Goal: Task Accomplishment & Management: Manage account settings

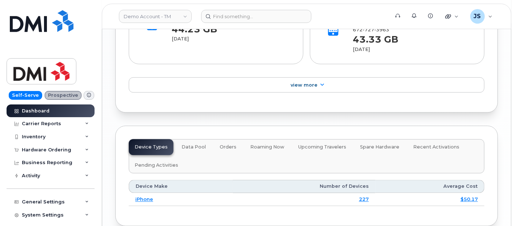
scroll to position [1131, 0]
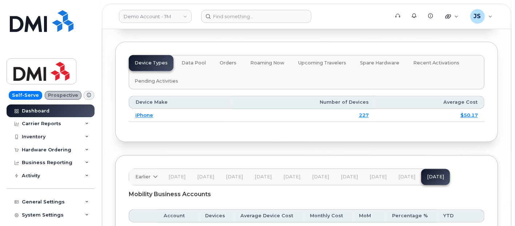
click at [196, 60] on span "Data Pool" at bounding box center [193, 63] width 24 height 6
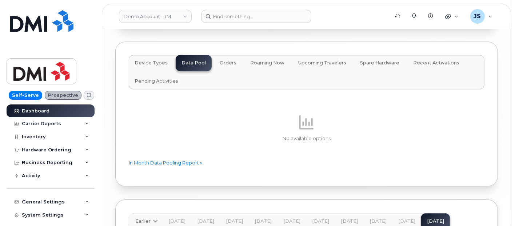
click at [223, 60] on span "Orders" at bounding box center [228, 63] width 17 height 6
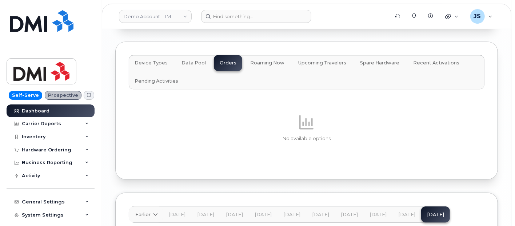
click at [272, 60] on span "Roaming Now" at bounding box center [267, 63] width 34 height 6
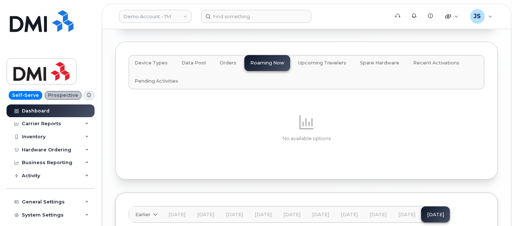
click at [335, 60] on span "Upcoming Travelers" at bounding box center [322, 63] width 48 height 6
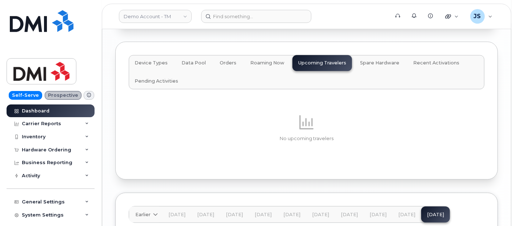
click at [381, 60] on span "Spare Hardware" at bounding box center [379, 63] width 39 height 6
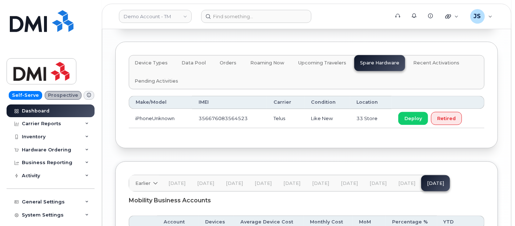
click at [426, 55] on button "Recent Activations" at bounding box center [436, 63] width 58 height 16
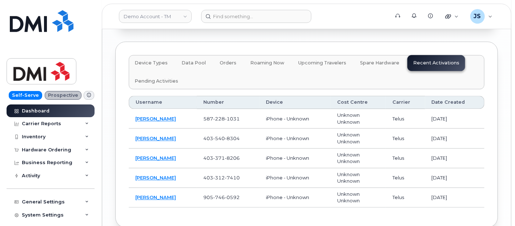
click at [322, 60] on span "Upcoming Travelers" at bounding box center [322, 63] width 48 height 6
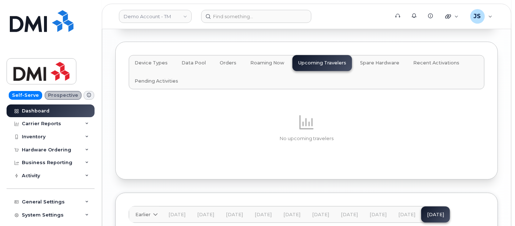
click at [363, 55] on button "Spare Hardware" at bounding box center [379, 63] width 51 height 16
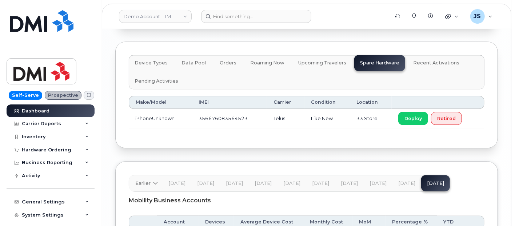
click at [143, 60] on span "Device Types" at bounding box center [151, 63] width 33 height 6
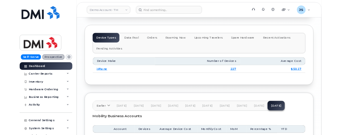
scroll to position [1198, 0]
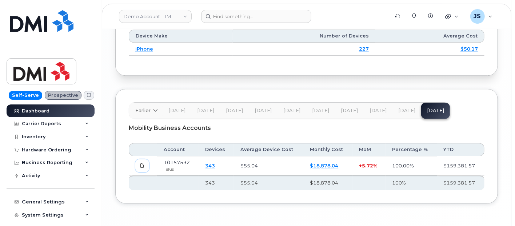
click at [139, 162] on span at bounding box center [142, 165] width 7 height 7
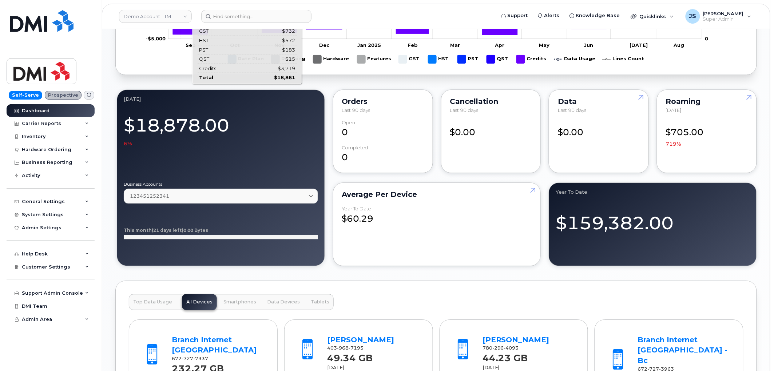
scroll to position [435, 0]
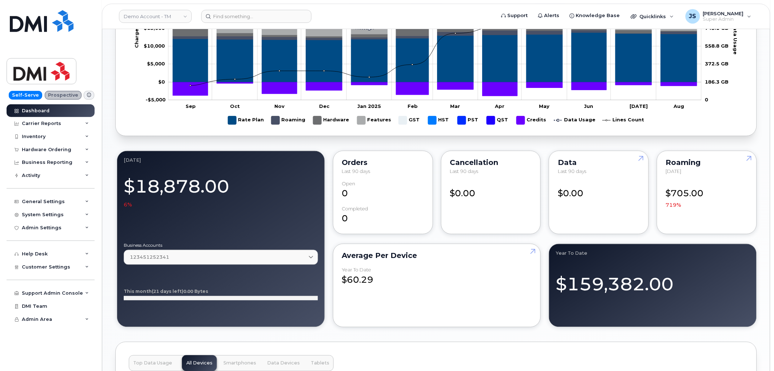
click at [111, 75] on div "Dashboard August 2025 Billing Cycle Approvals Managers Approved 0 of 0 Disputes…" at bounding box center [435, 177] width 667 height 1166
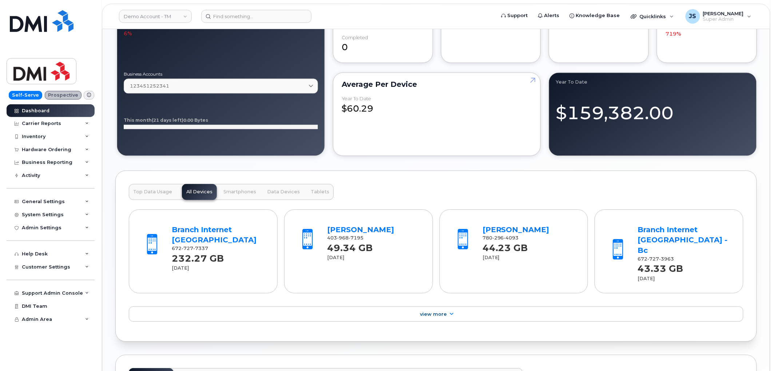
scroll to position [646, 0]
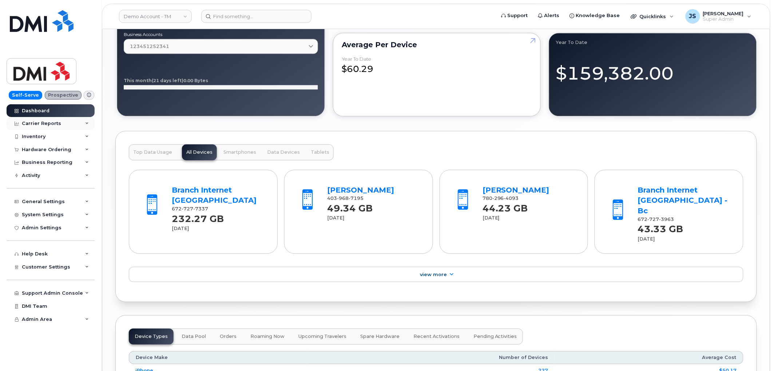
click at [37, 127] on div "Carrier Reports" at bounding box center [51, 123] width 88 height 13
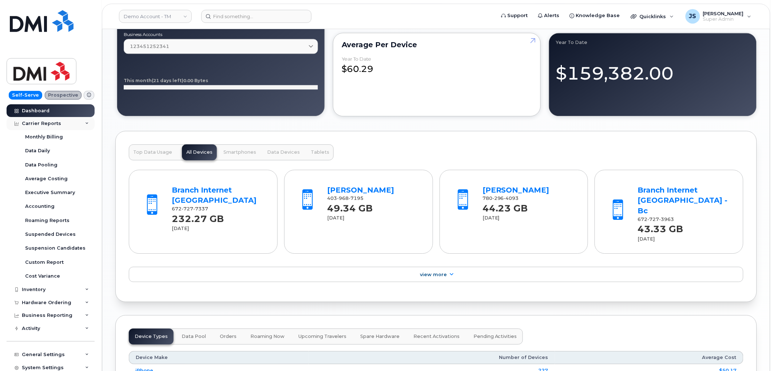
click at [38, 122] on div "Carrier Reports" at bounding box center [41, 124] width 39 height 6
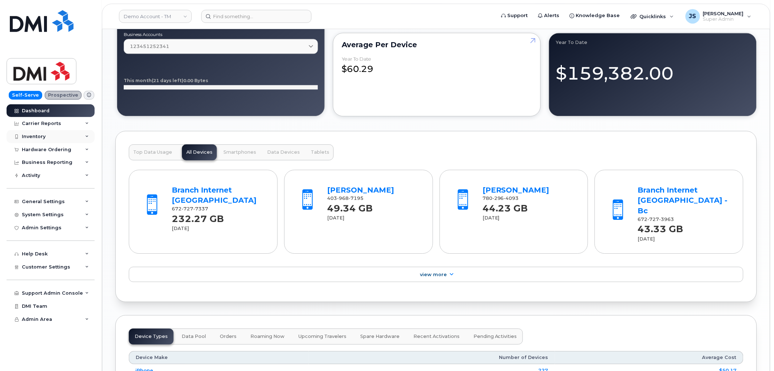
click at [40, 136] on div "Inventory" at bounding box center [34, 137] width 24 height 6
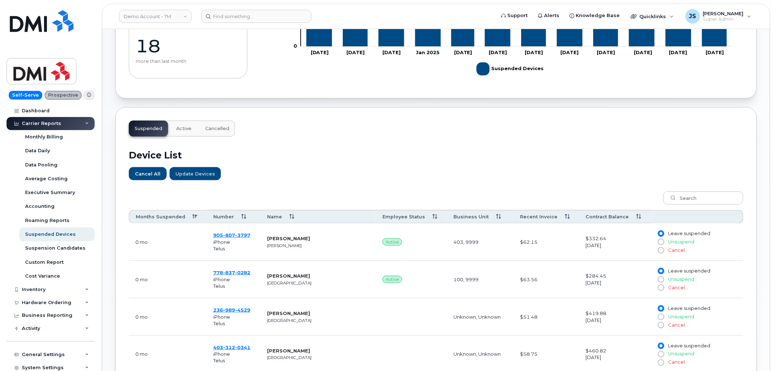
scroll to position [151, 0]
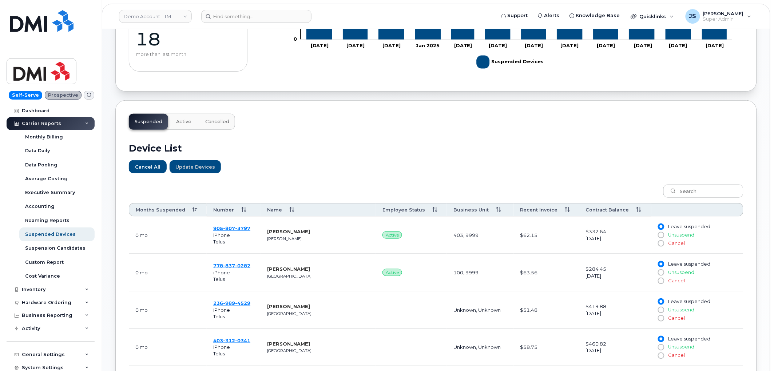
click at [159, 205] on th "Months Suspended" at bounding box center [168, 209] width 78 height 13
click at [157, 206] on th "Months Suspended" at bounding box center [168, 209] width 78 height 13
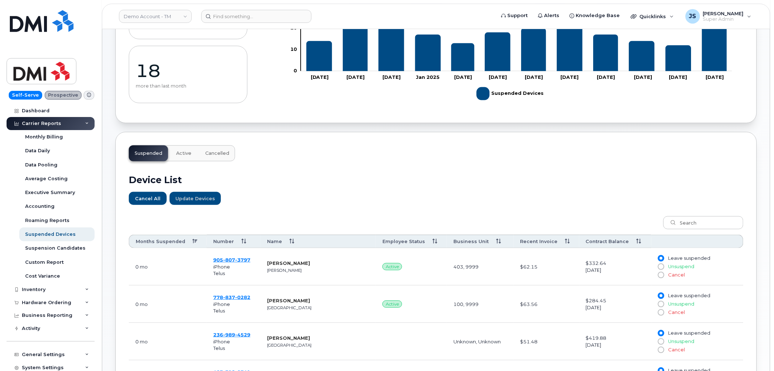
scroll to position [0, 0]
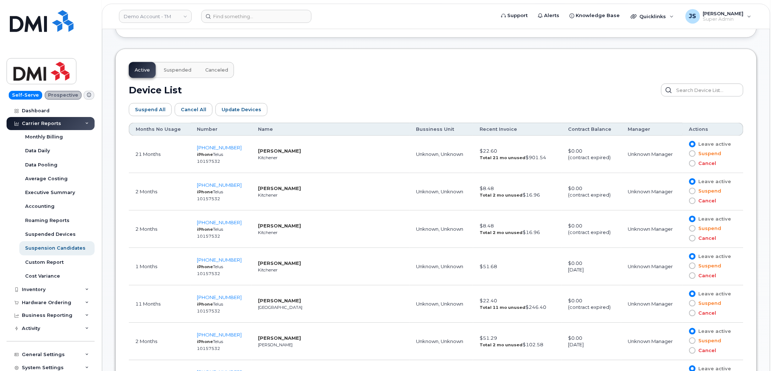
scroll to position [364, 0]
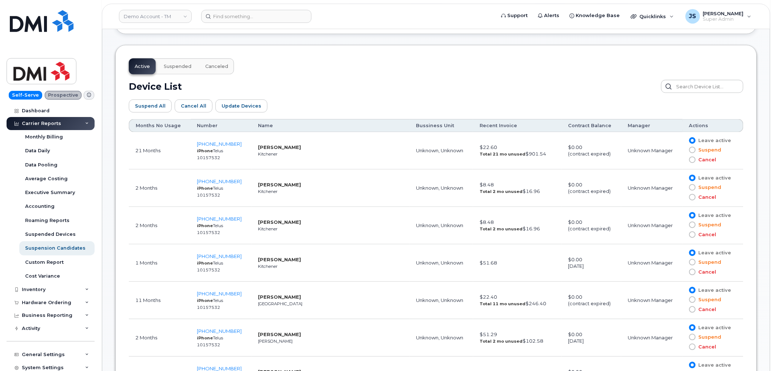
click at [152, 127] on th "Months No Usage" at bounding box center [160, 125] width 62 height 13
click at [172, 128] on th "Months No Usage" at bounding box center [160, 125] width 62 height 13
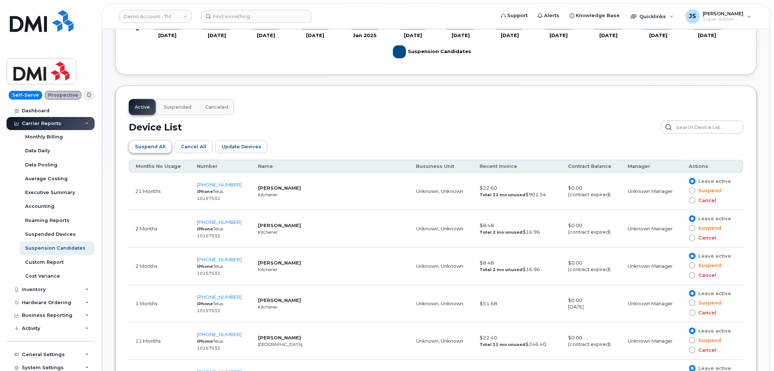
scroll to position [283, 0]
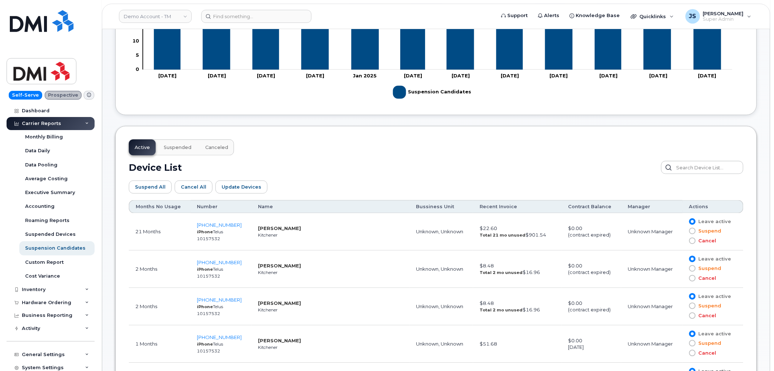
click at [148, 204] on th "Months No Usage" at bounding box center [160, 206] width 62 height 13
click at [312, 162] on div "Device List" at bounding box center [436, 167] width 614 height 13
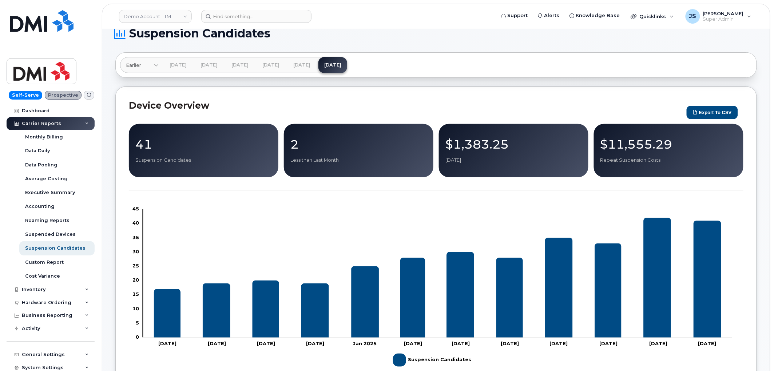
scroll to position [0, 0]
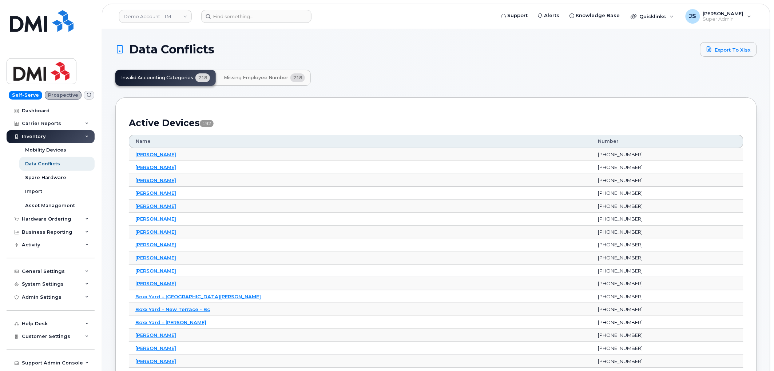
click at [249, 77] on span "Missing Employee Number" at bounding box center [256, 78] width 64 height 6
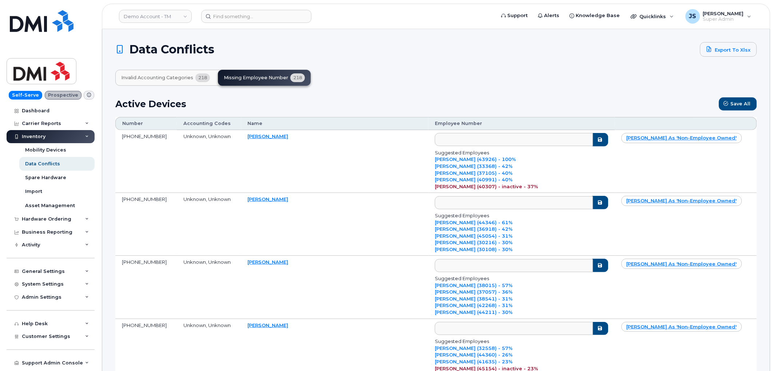
click at [153, 73] on button "Invalid Accounting Categories 218" at bounding box center [165, 78] width 100 height 16
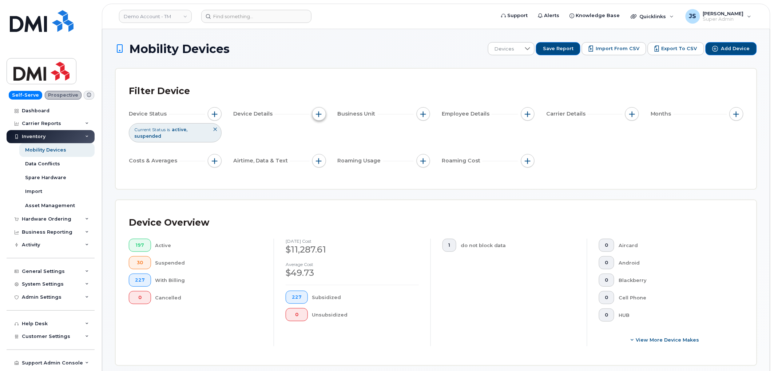
click at [323, 117] on div "Device Details" at bounding box center [279, 114] width 93 height 14
click at [322, 117] on button "button" at bounding box center [319, 114] width 14 height 14
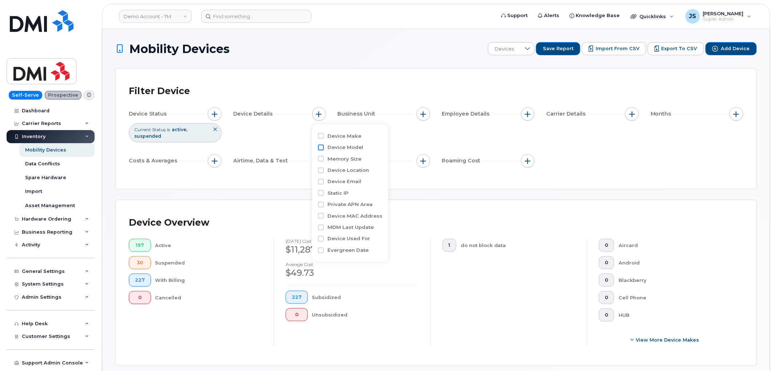
click at [321, 149] on input "Device Model" at bounding box center [321, 148] width 6 height 6
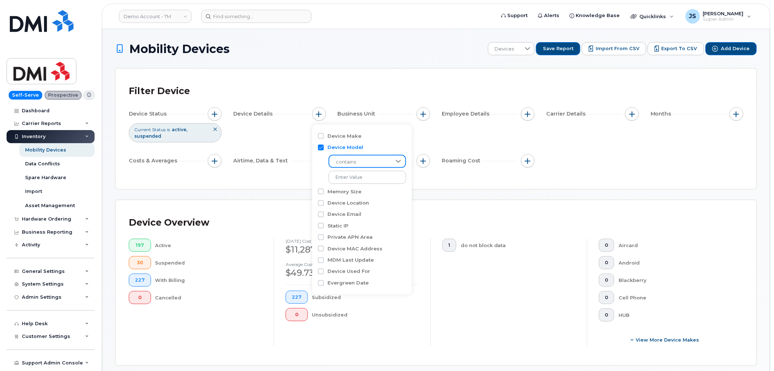
click at [353, 163] on span "contains" at bounding box center [360, 162] width 62 height 13
drag, startPoint x: 319, startPoint y: 145, endPoint x: 333, endPoint y: 139, distance: 15.3
click at [320, 145] on input "Device Model" at bounding box center [321, 148] width 6 height 6
checkbox input "false"
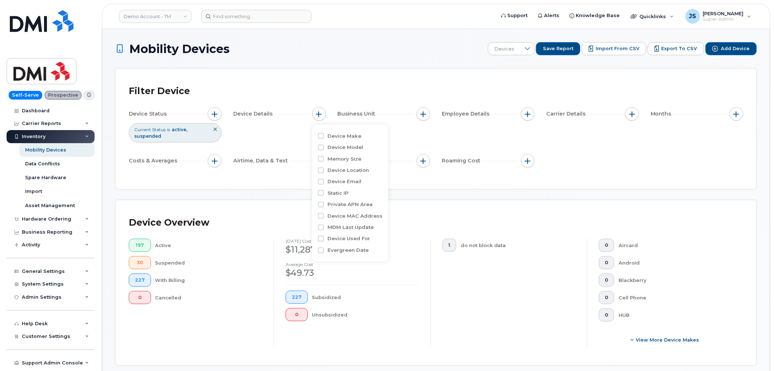
click at [324, 139] on div at bounding box center [321, 136] width 6 height 6
click at [322, 137] on input "Device Make" at bounding box center [321, 136] width 6 height 6
checkbox input "true"
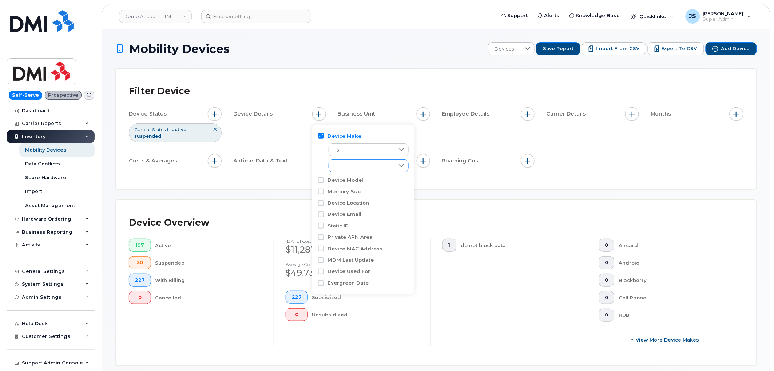
click at [350, 167] on div "empty" at bounding box center [361, 166] width 65 height 12
click at [337, 195] on input "Android" at bounding box center [337, 194] width 6 height 6
checkbox input "true"
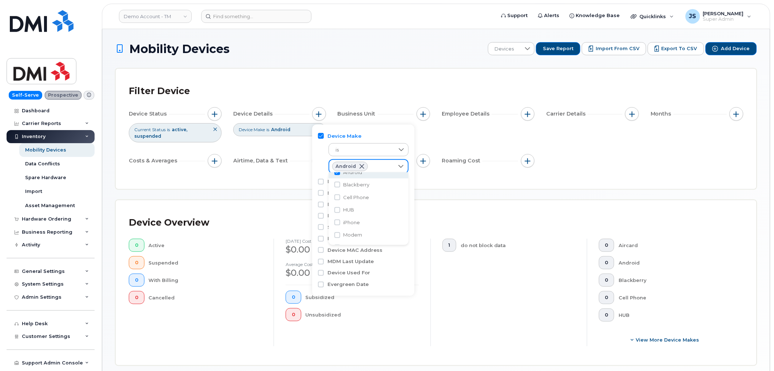
scroll to position [33, 0]
click at [338, 209] on input "iPhone" at bounding box center [337, 211] width 6 height 6
checkbox input "true"
click at [304, 197] on div "Mobility Devices Devices Save Report Import from CSV Export to CSV Add Device F…" at bounding box center [435, 275] width 641 height 466
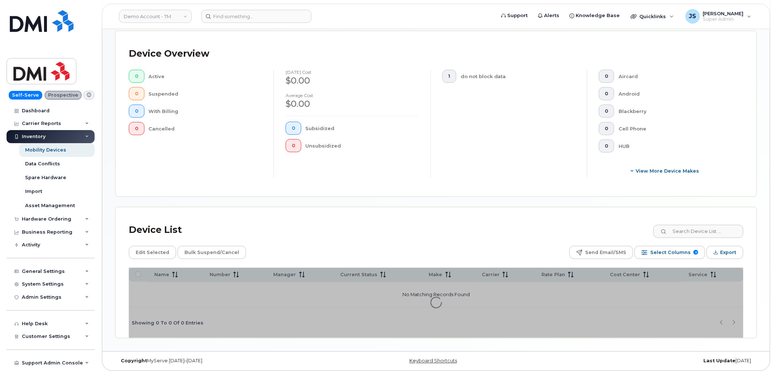
scroll to position [173, 0]
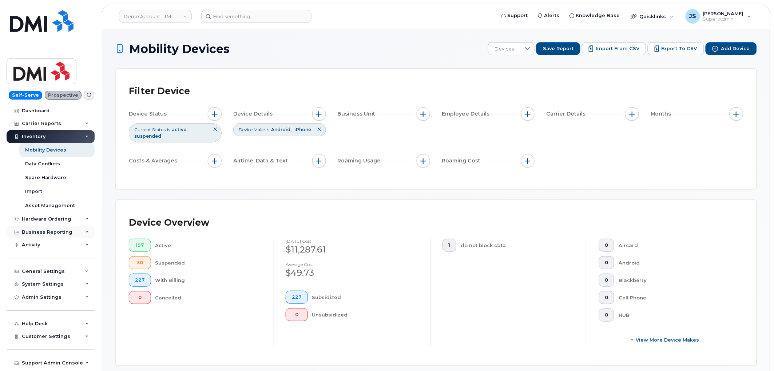
click at [63, 233] on div "Business Reporting" at bounding box center [47, 232] width 51 height 6
click at [46, 122] on div "Carrier Reports" at bounding box center [41, 124] width 39 height 6
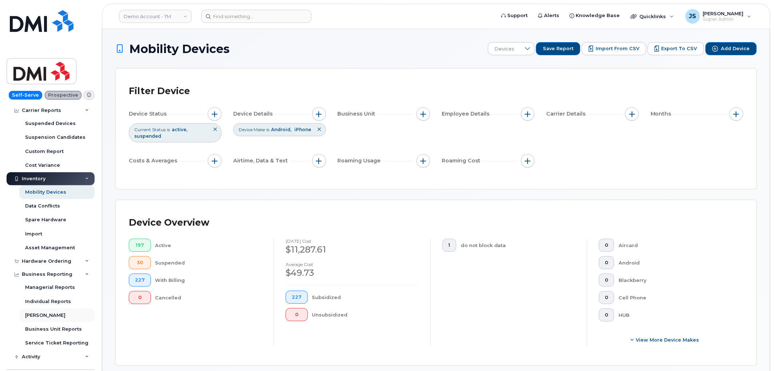
scroll to position [121, 0]
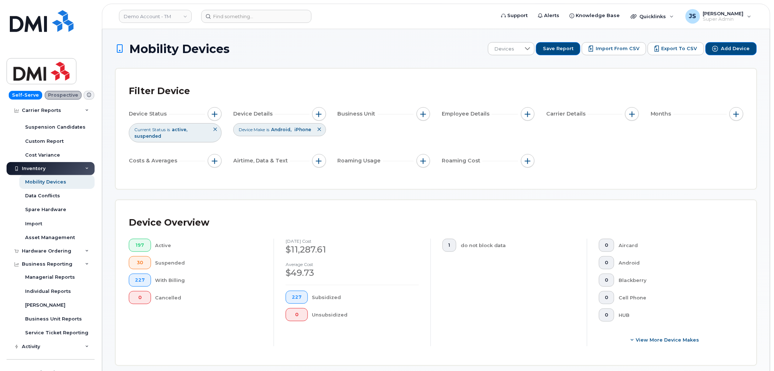
click at [35, 164] on div "Inventory" at bounding box center [51, 168] width 88 height 13
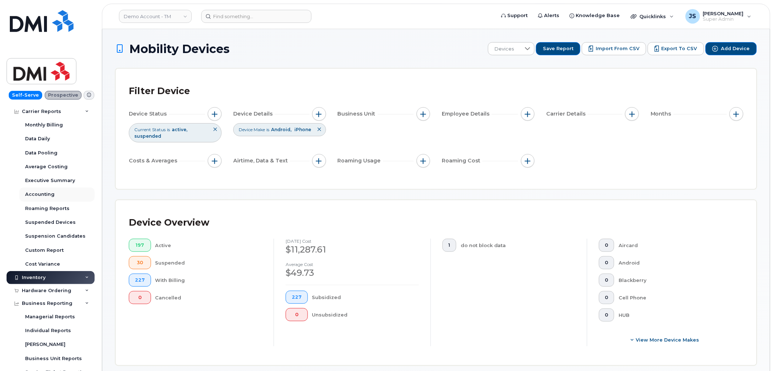
scroll to position [0, 0]
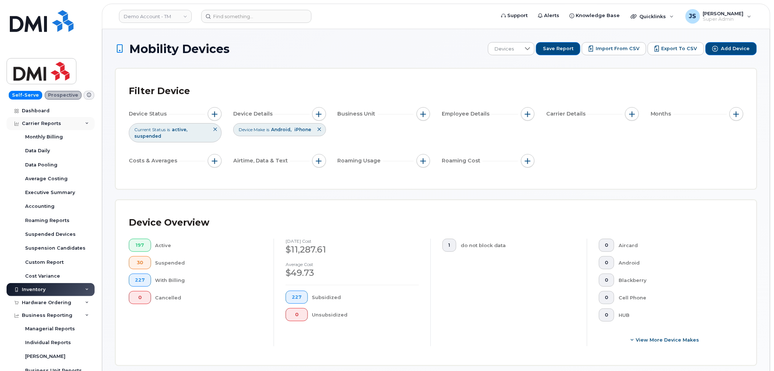
click at [33, 123] on div "Carrier Reports" at bounding box center [41, 124] width 39 height 6
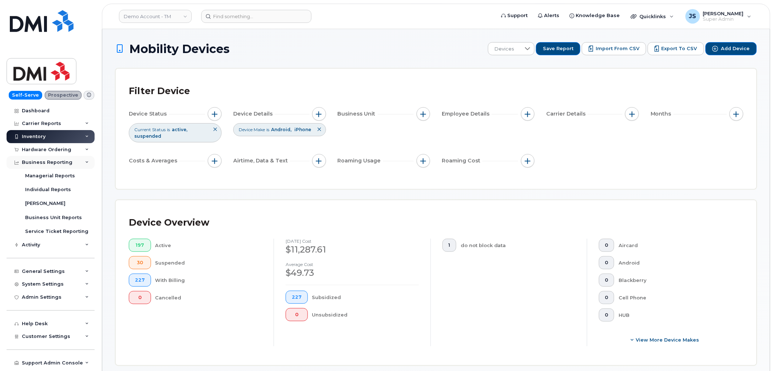
click at [42, 163] on div "Business Reporting" at bounding box center [47, 163] width 51 height 6
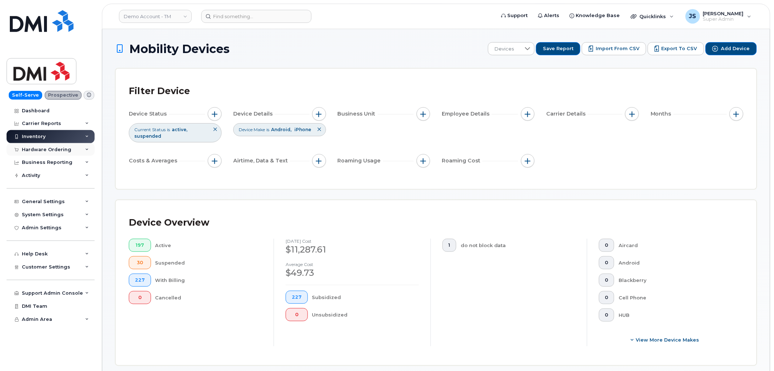
click at [42, 149] on div "Hardware Ordering" at bounding box center [46, 150] width 49 height 6
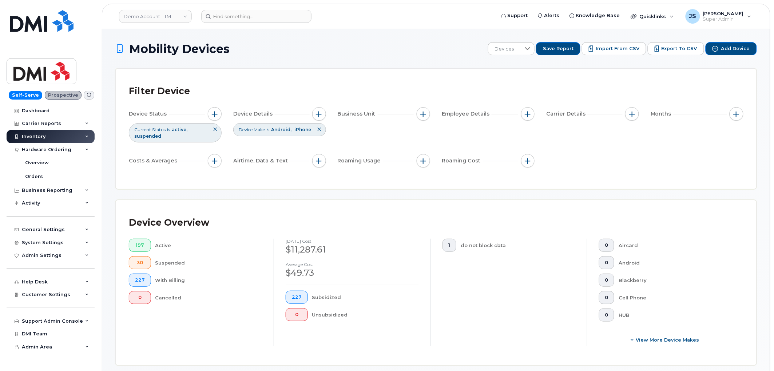
click at [65, 132] on div "Inventory" at bounding box center [51, 136] width 88 height 13
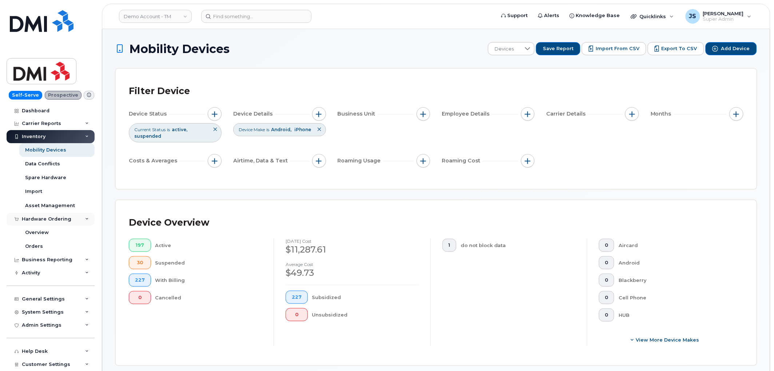
click at [73, 220] on div "Hardware Ordering" at bounding box center [51, 219] width 88 height 13
click at [73, 230] on div "Business Reporting" at bounding box center [51, 232] width 88 height 13
click at [73, 245] on div "Activity" at bounding box center [51, 245] width 88 height 13
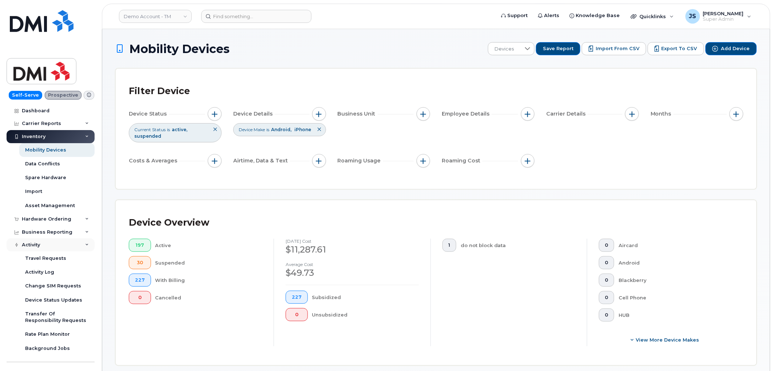
click at [73, 245] on div "Activity" at bounding box center [51, 245] width 88 height 13
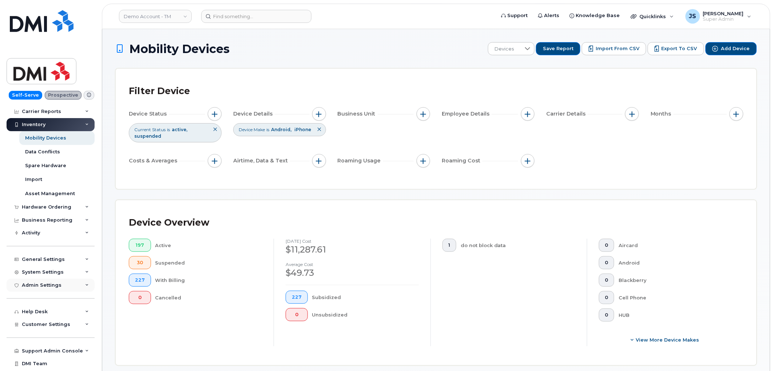
scroll to position [24, 0]
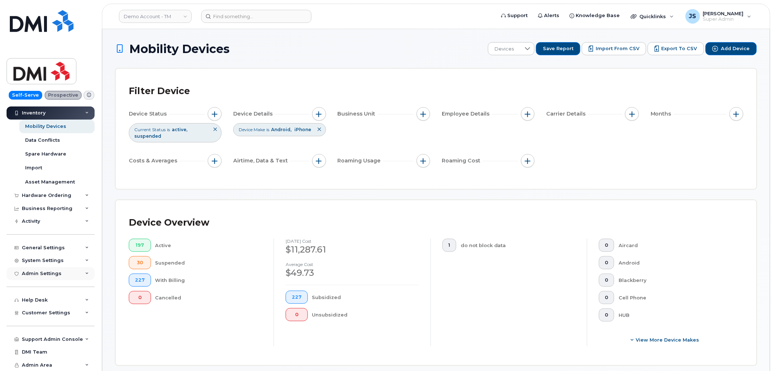
click at [75, 273] on div "Admin Settings" at bounding box center [51, 273] width 88 height 13
drag, startPoint x: 77, startPoint y: 275, endPoint x: 75, endPoint y: 271, distance: 4.2
click at [77, 275] on div "Admin Settings" at bounding box center [51, 273] width 88 height 13
click at [73, 259] on div "System Settings" at bounding box center [51, 260] width 88 height 13
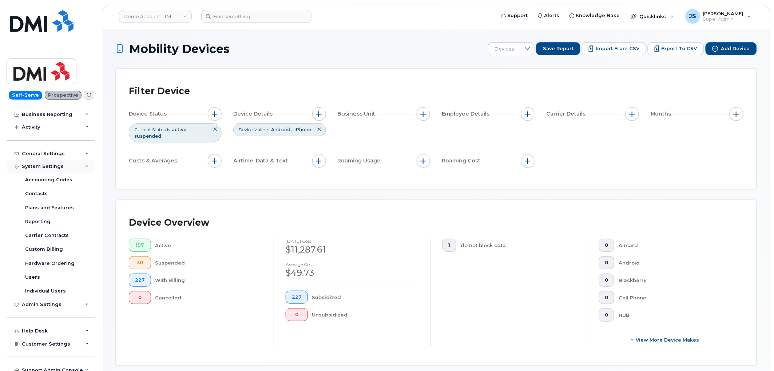
scroll to position [104, 0]
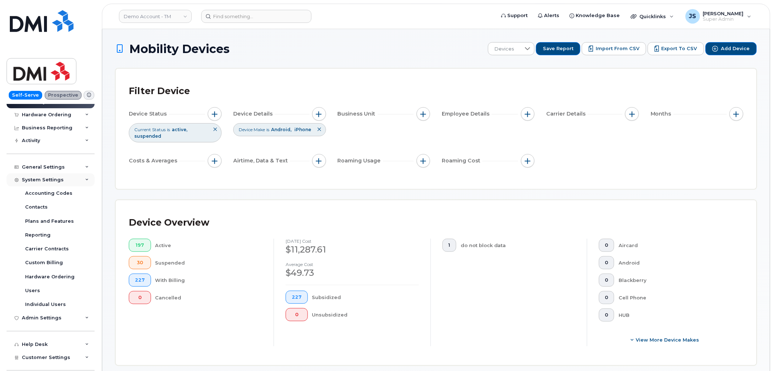
click at [70, 179] on div "System Settings" at bounding box center [51, 179] width 88 height 13
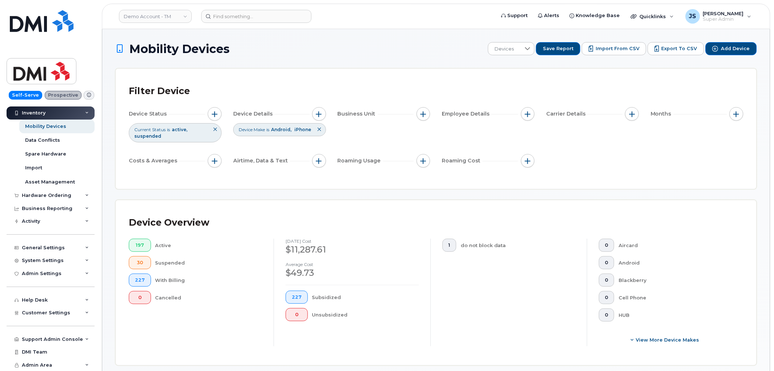
click at [60, 250] on div "General Settings" at bounding box center [43, 248] width 43 height 6
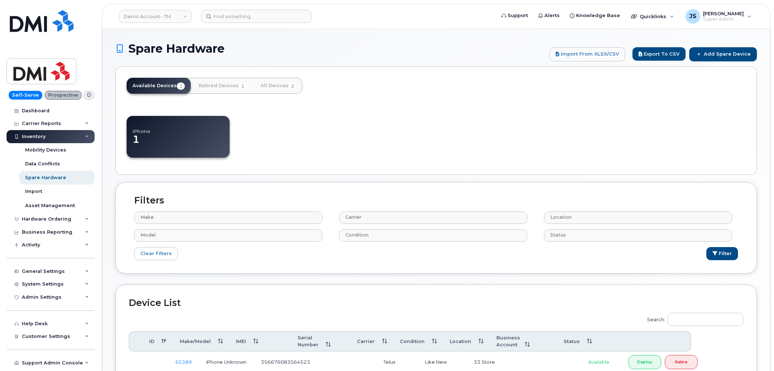
select select
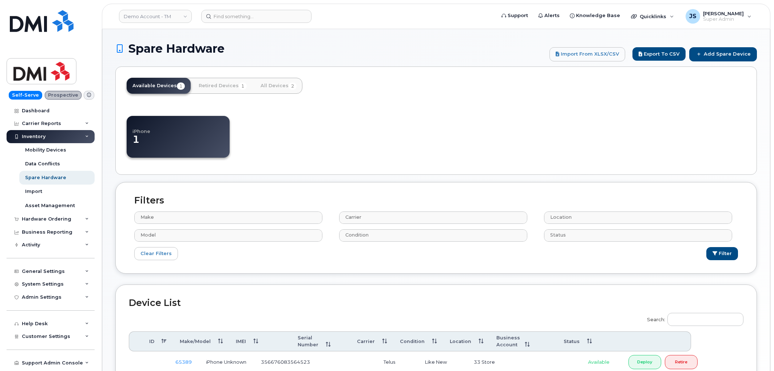
select select
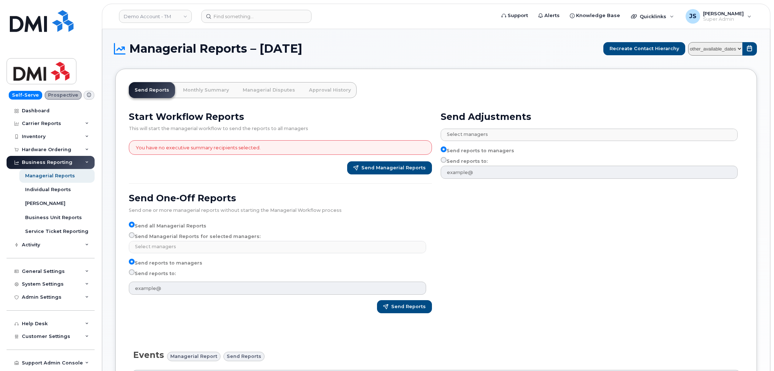
select select
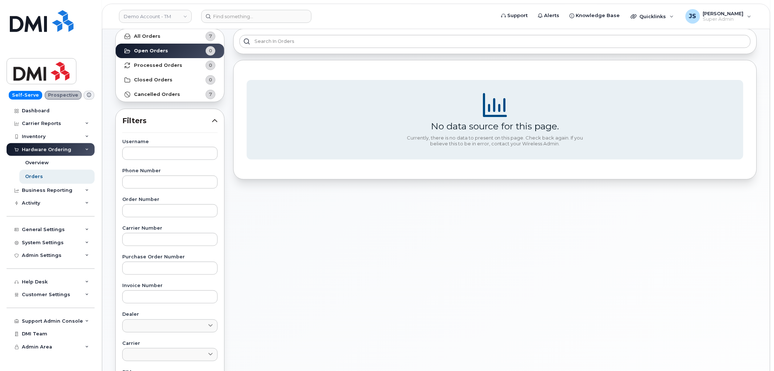
scroll to position [40, 0]
click at [41, 232] on div "General Settings" at bounding box center [43, 230] width 43 height 6
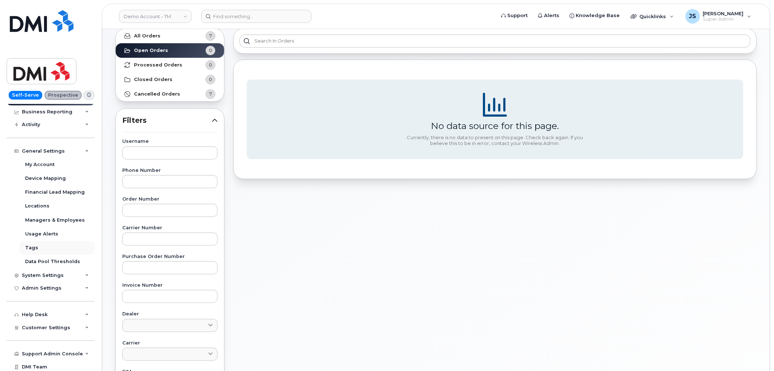
scroll to position [81, 0]
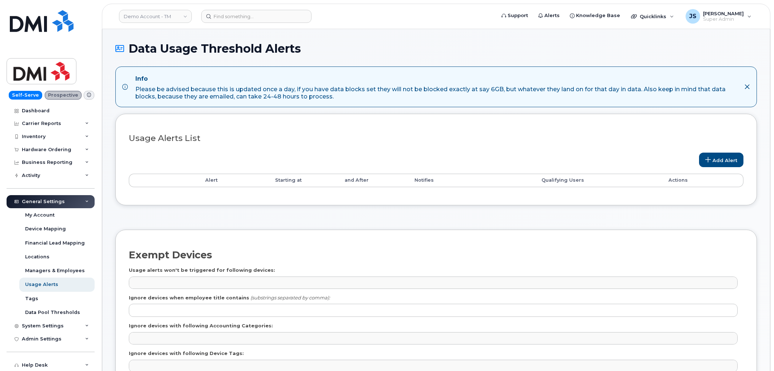
select select
